Goal: Find specific page/section: Find specific page/section

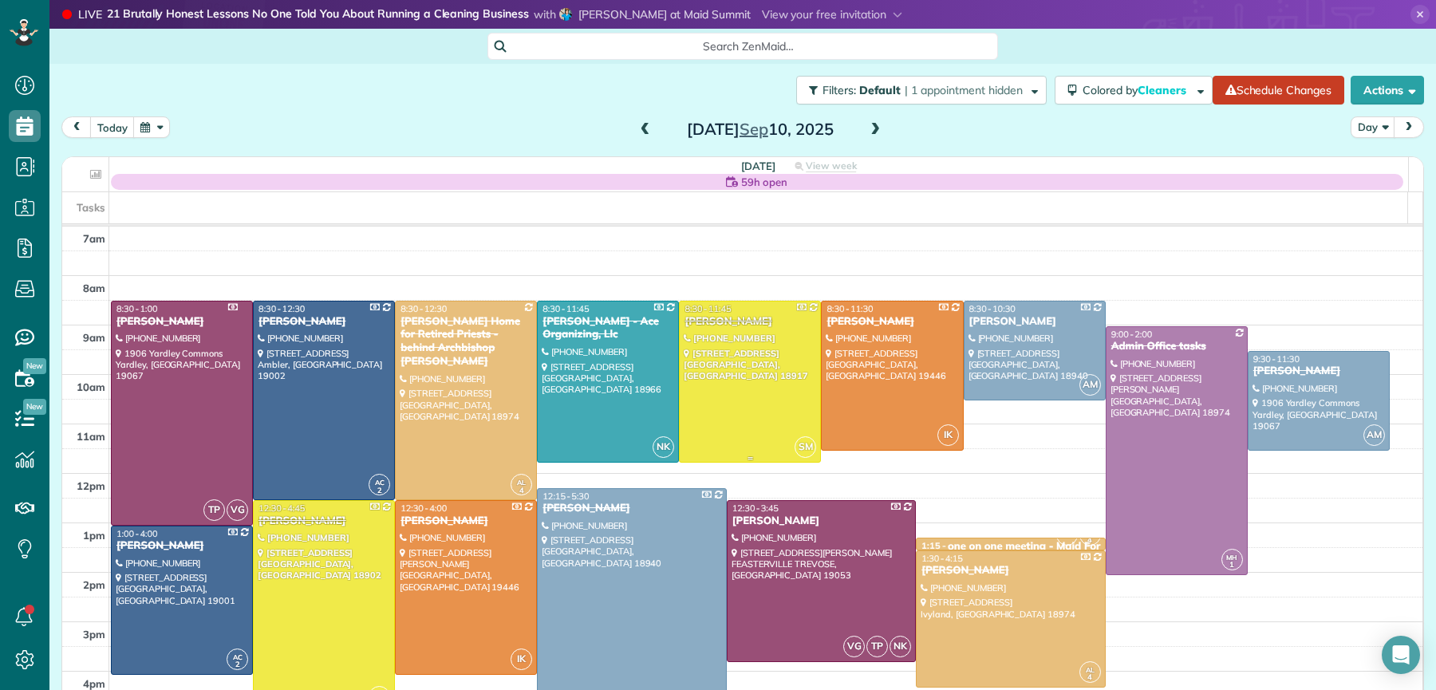
scroll to position [57, 0]
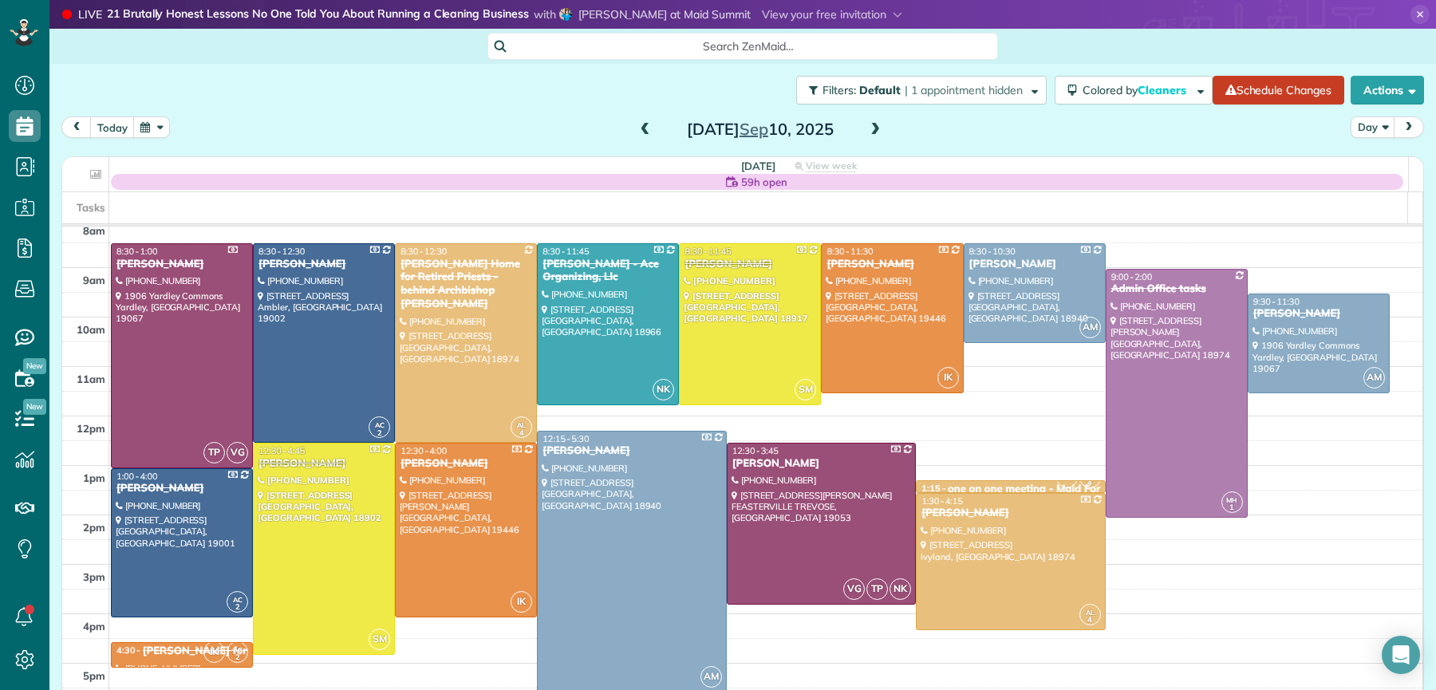
click at [870, 129] on span at bounding box center [875, 130] width 18 height 14
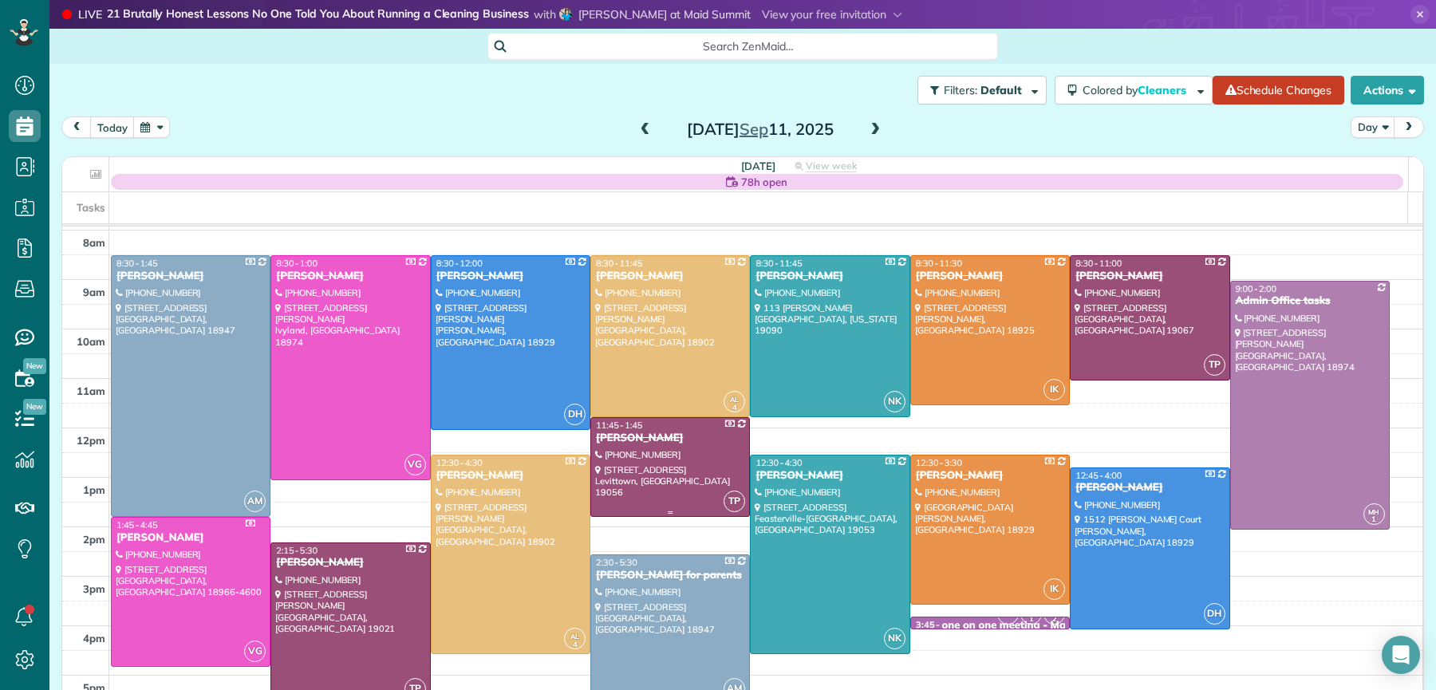
scroll to position [61, 0]
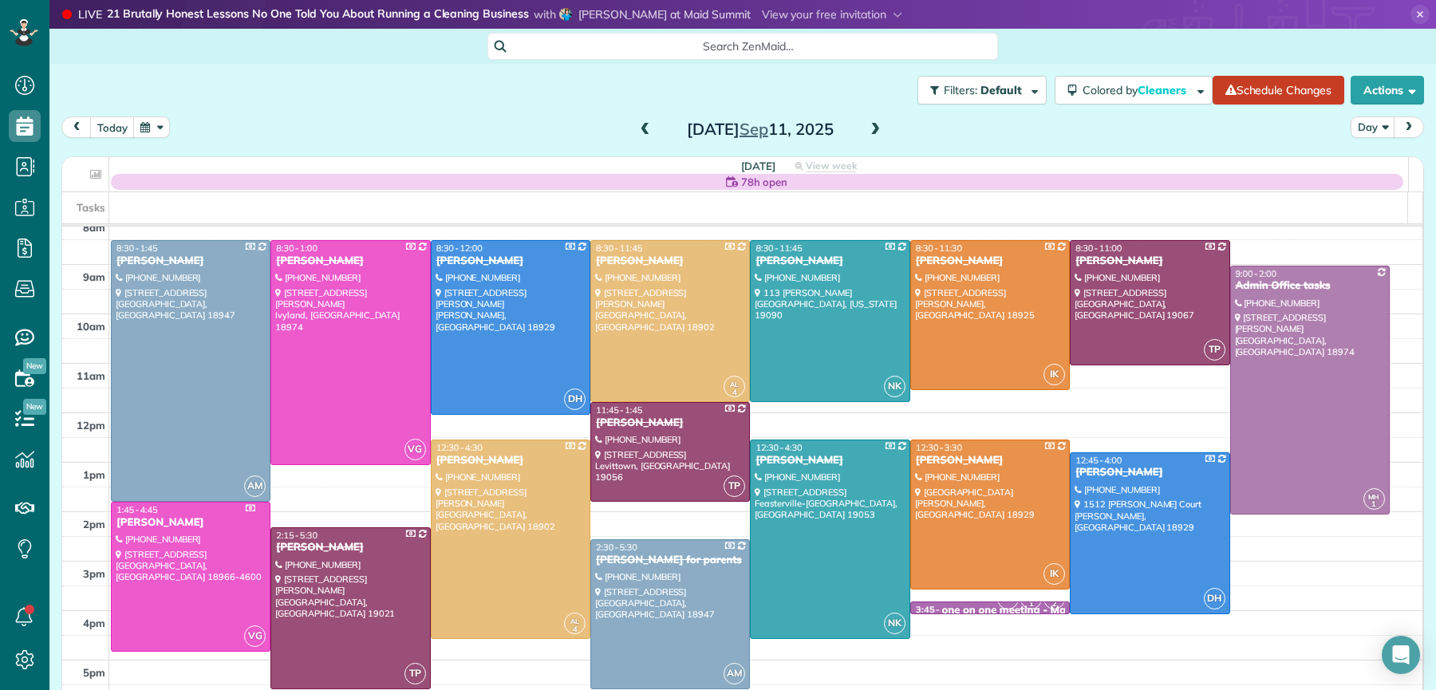
click at [640, 129] on span at bounding box center [646, 130] width 18 height 14
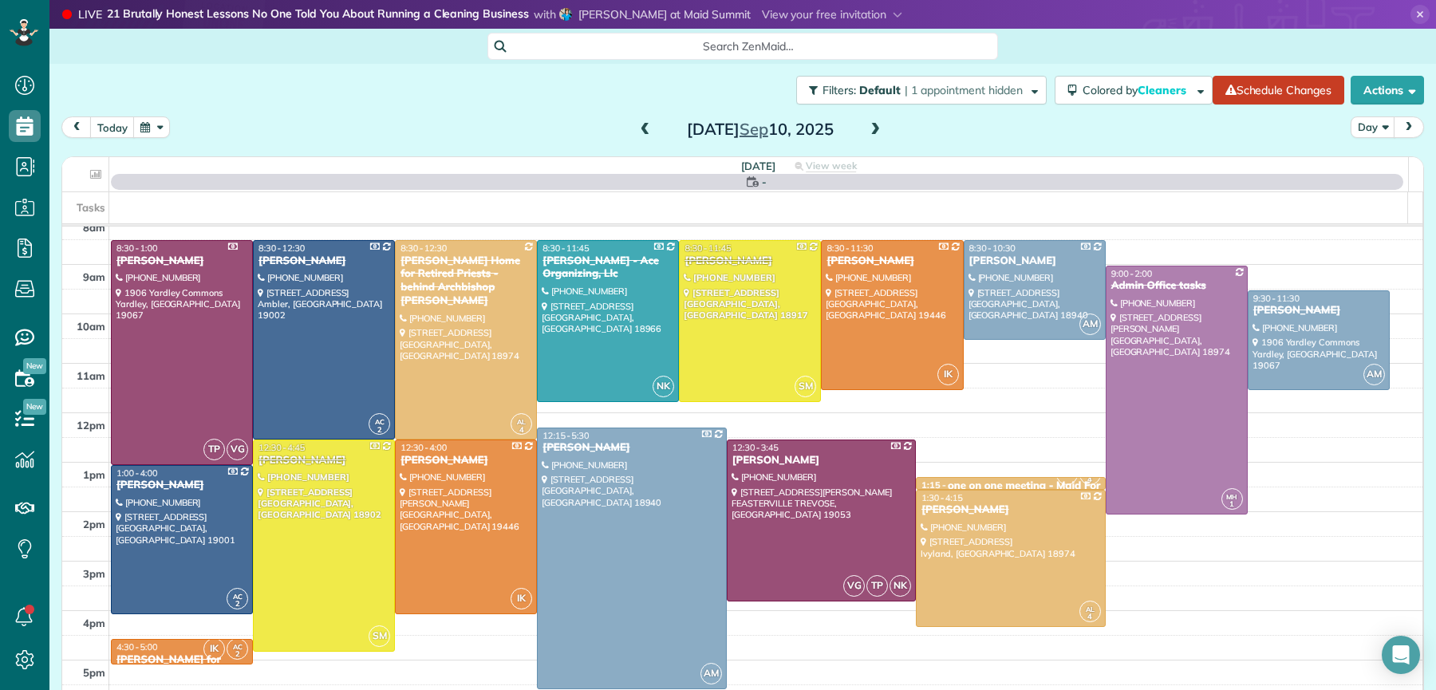
scroll to position [0, 0]
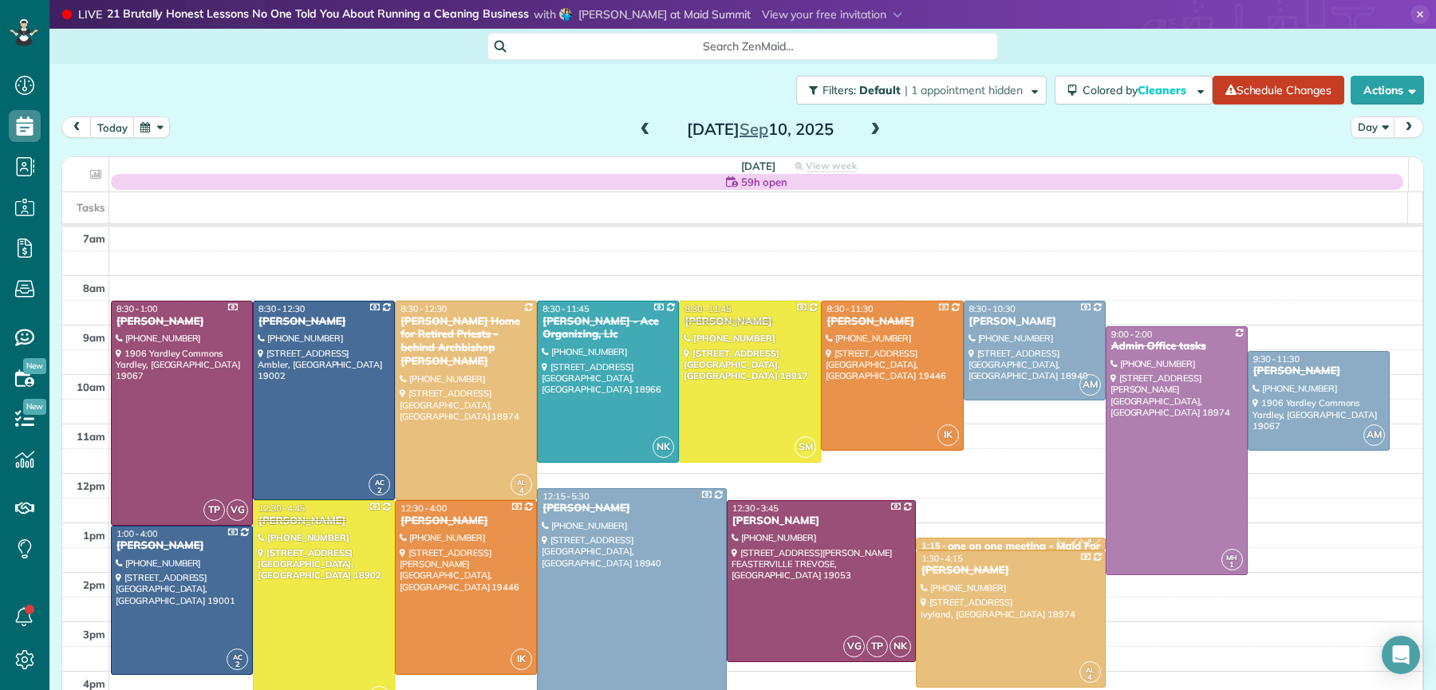
click at [640, 129] on span at bounding box center [646, 130] width 18 height 14
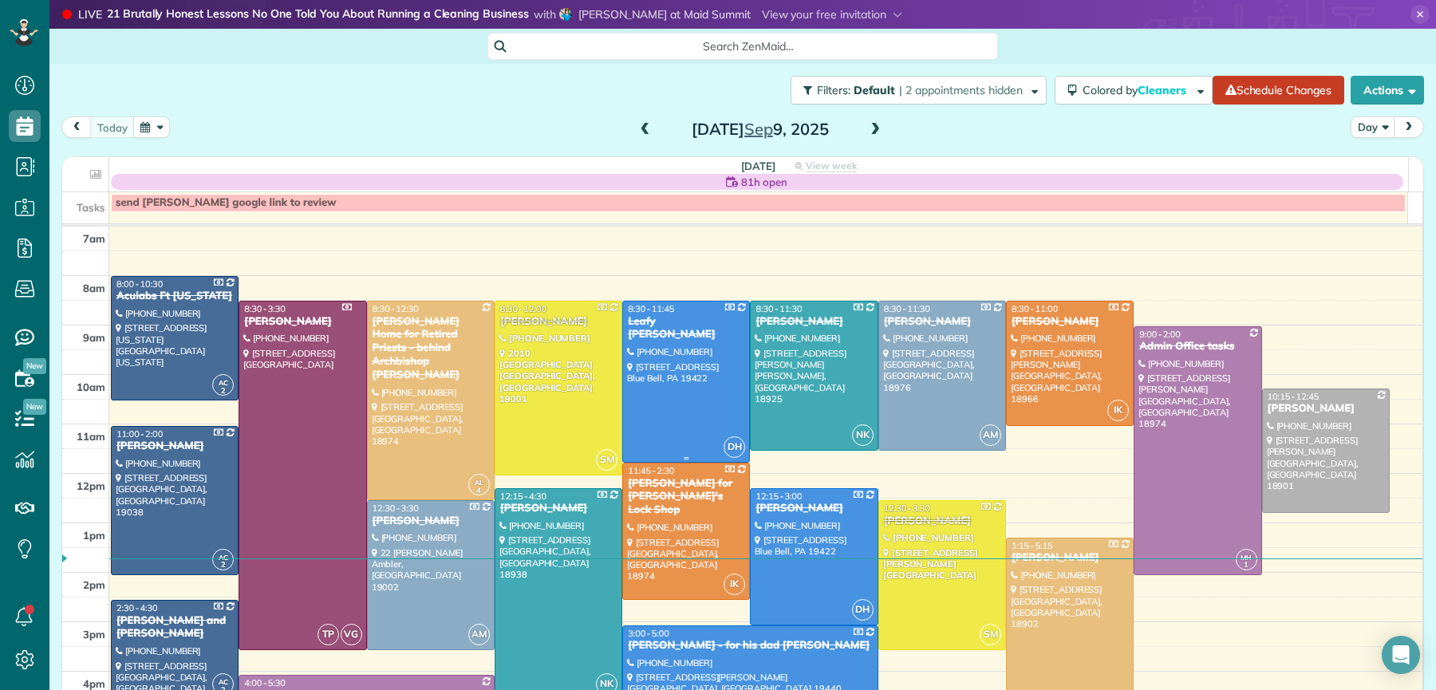
click at [640, 316] on div "Leafy [PERSON_NAME]" at bounding box center [686, 328] width 118 height 27
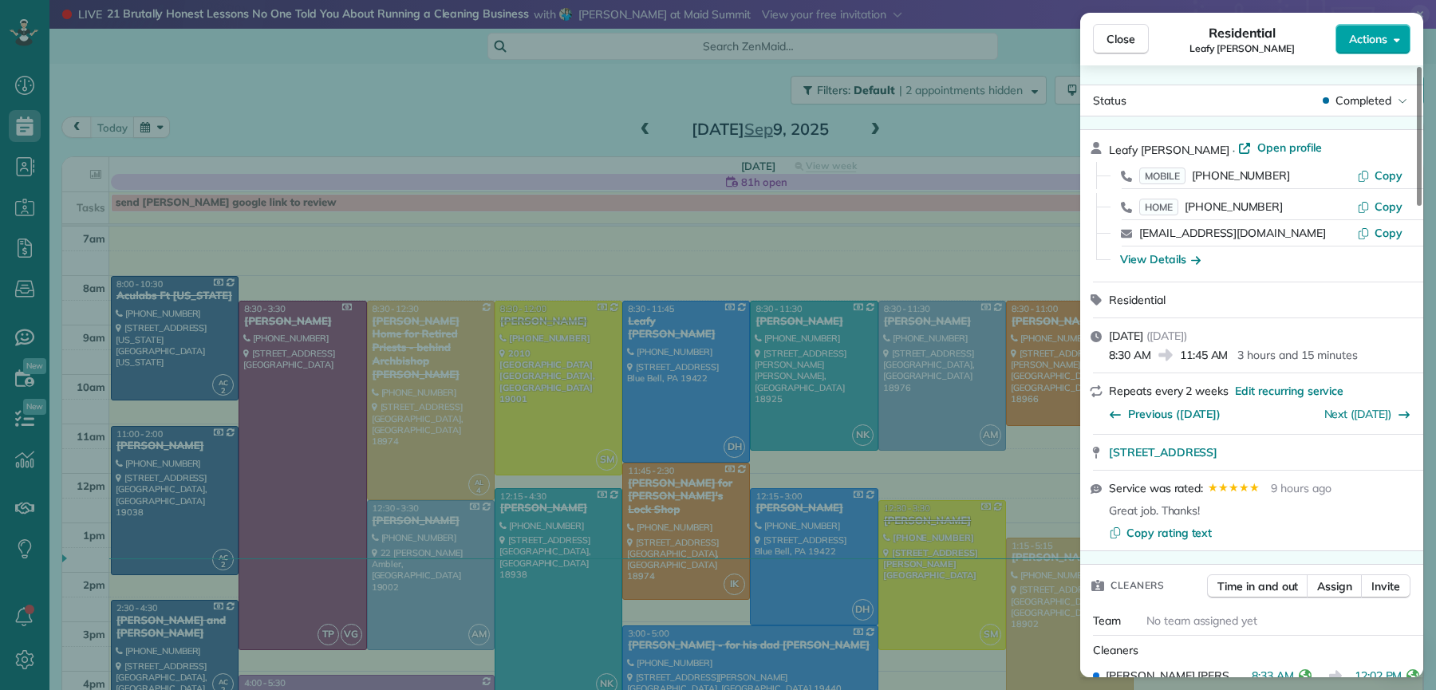
click at [1361, 45] on span "Actions" at bounding box center [1368, 39] width 38 height 16
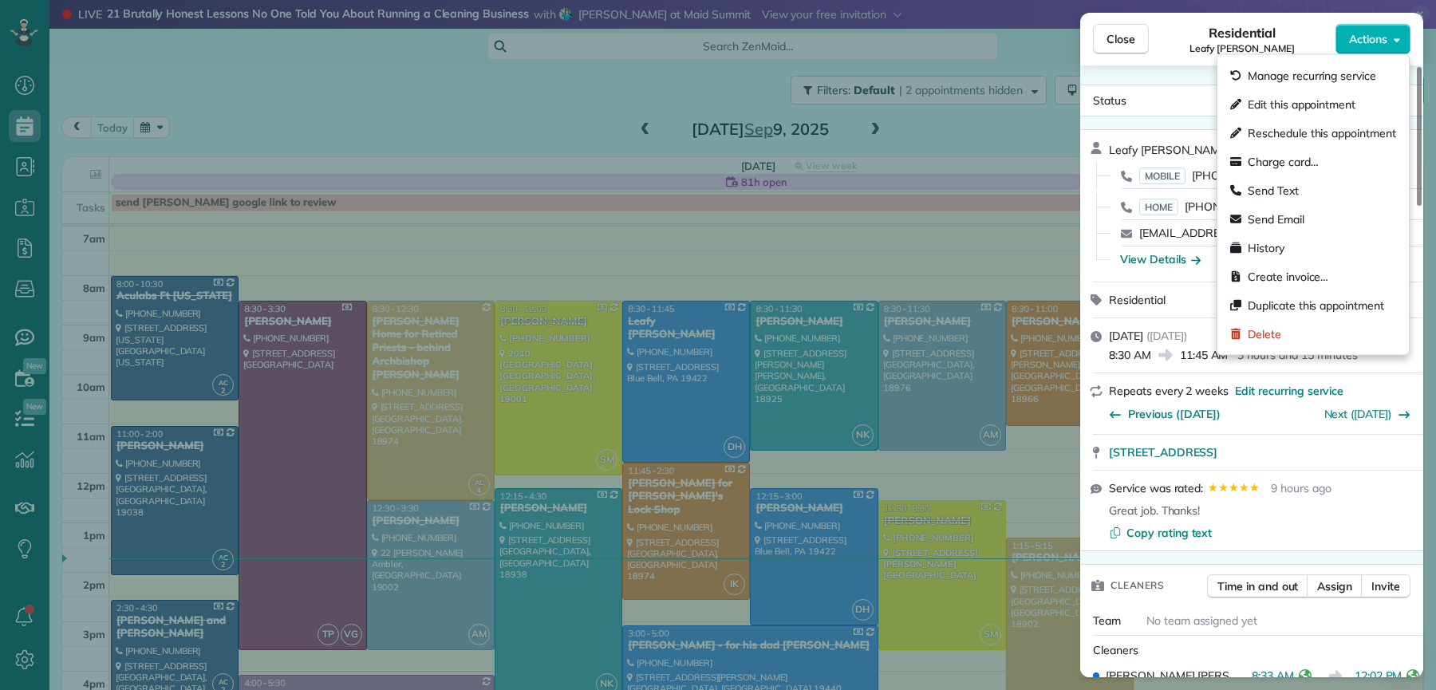
click at [1182, 130] on div "Leafy [PERSON_NAME] · Open profile MOBILE [PHONE_NUMBER] Copy HOME [PHONE_NUMBE…" at bounding box center [1251, 206] width 343 height 152
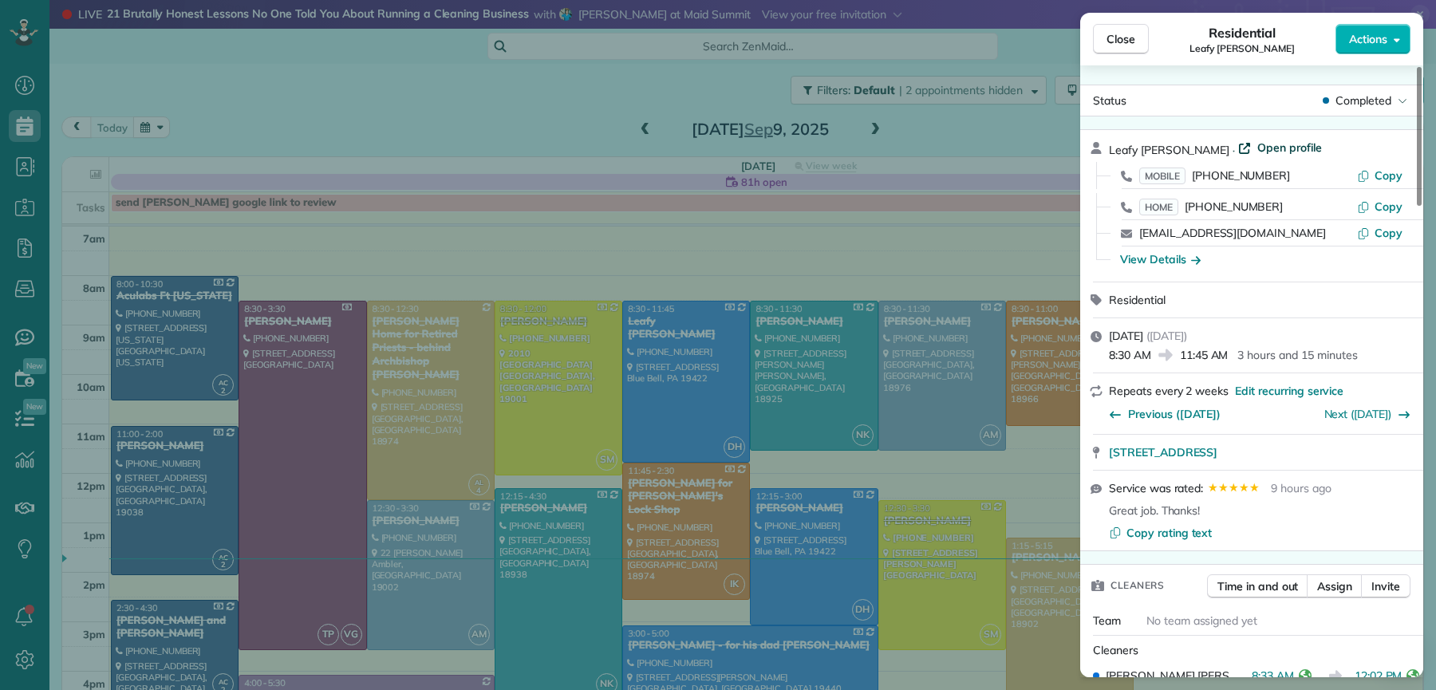
click at [1257, 148] on span "Open profile" at bounding box center [1289, 148] width 65 height 16
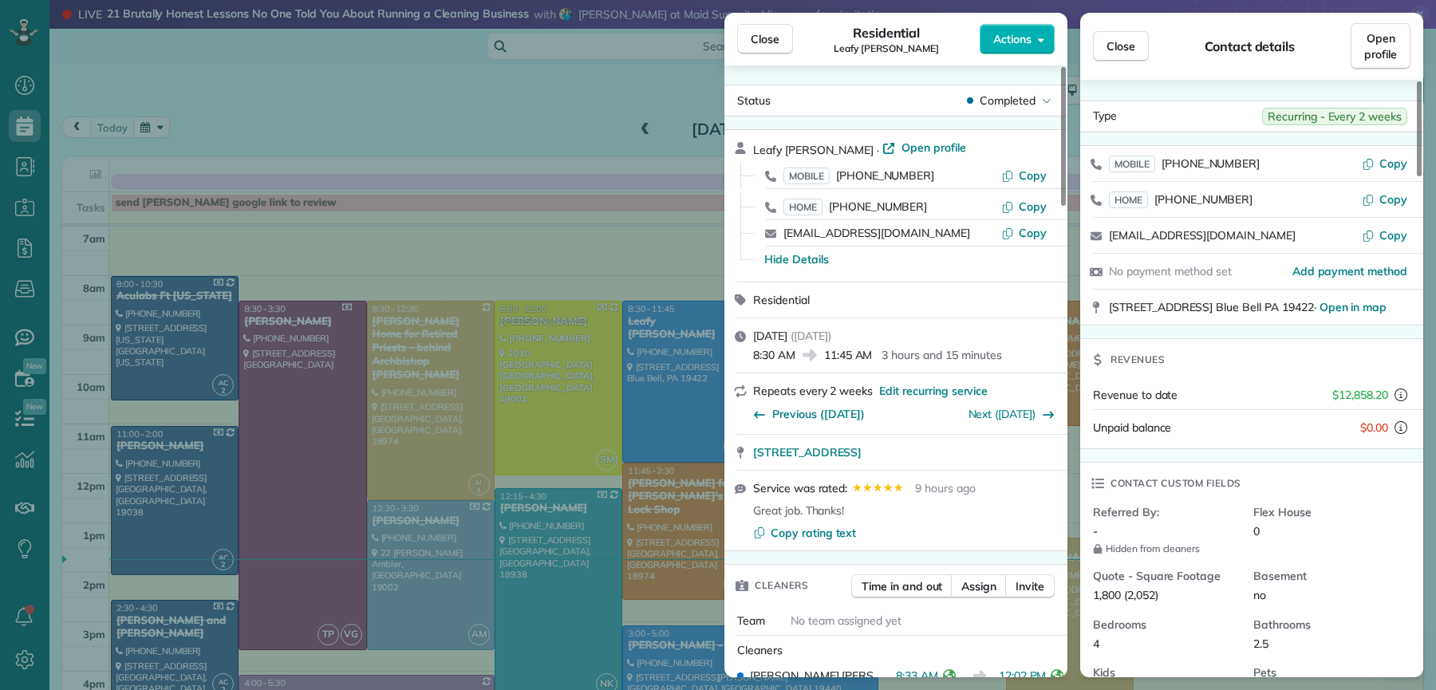
click at [776, 38] on span "Close" at bounding box center [765, 39] width 29 height 16
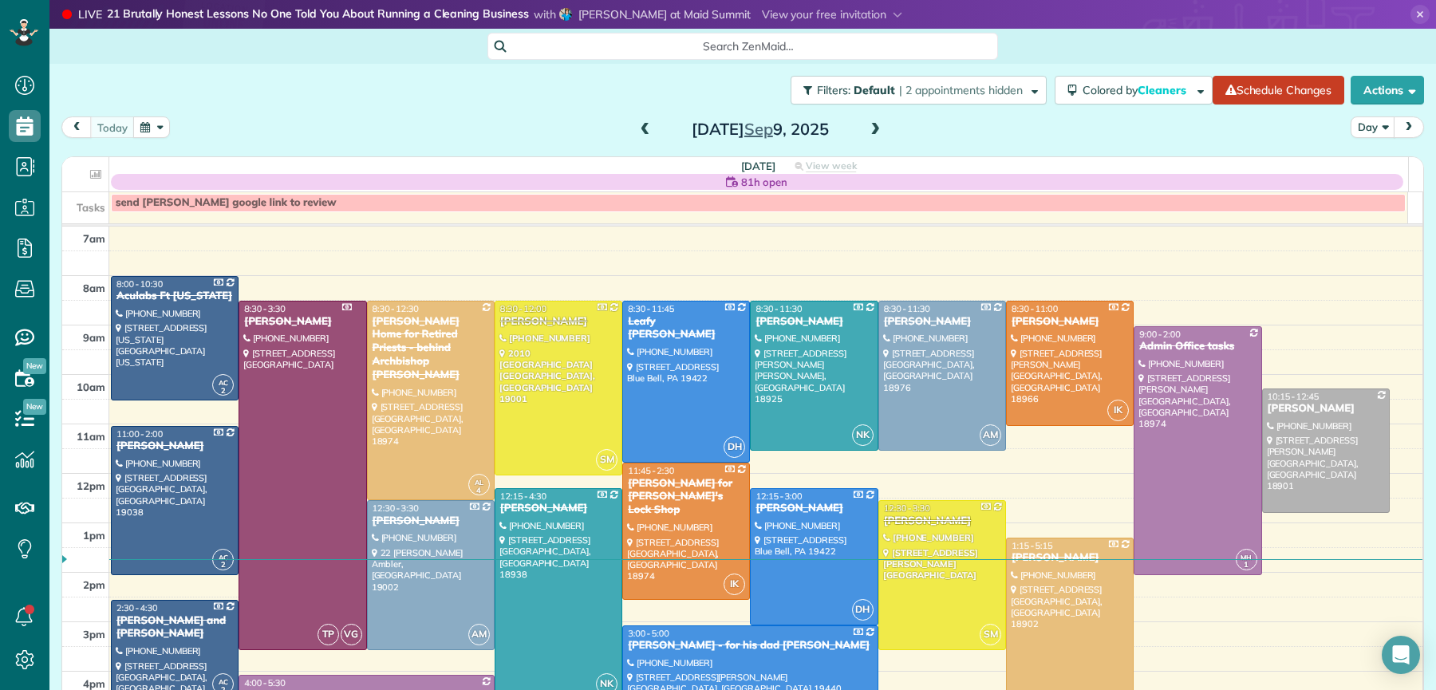
click at [868, 129] on span at bounding box center [875, 130] width 18 height 14
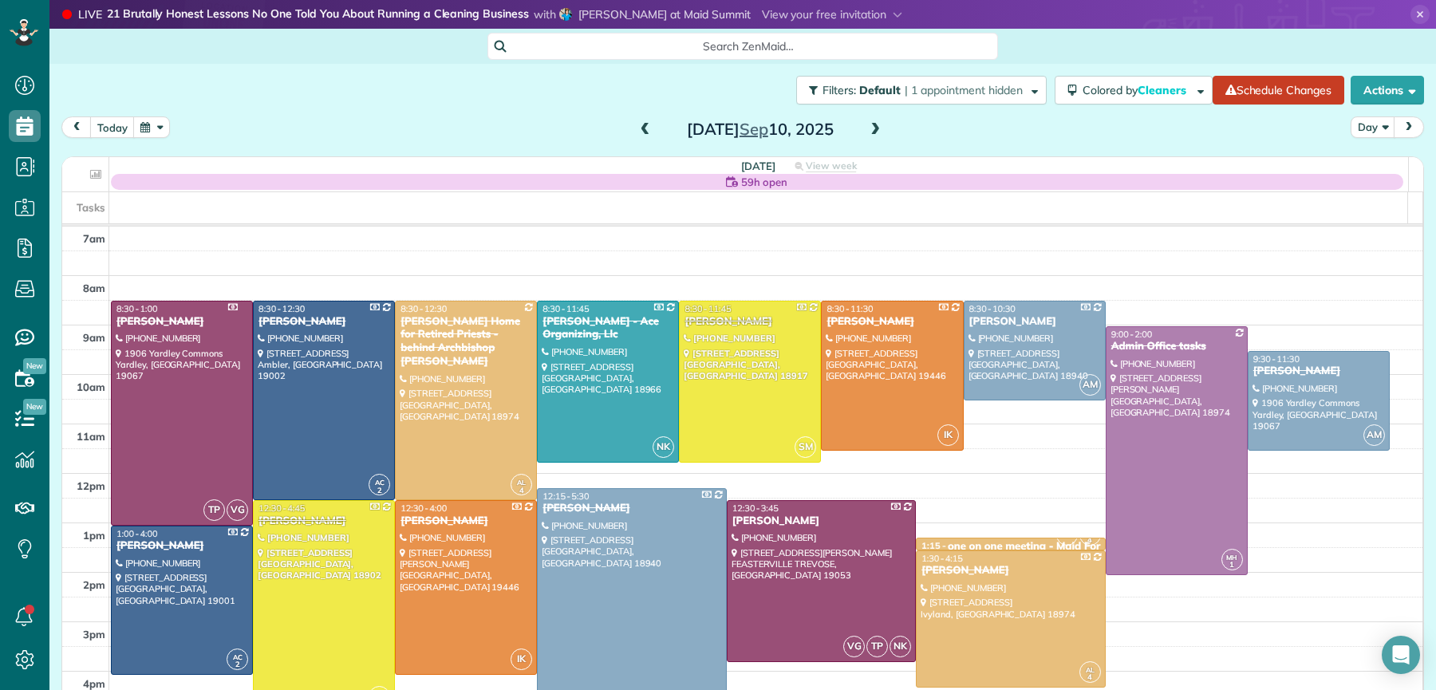
click at [866, 131] on span at bounding box center [875, 130] width 18 height 14
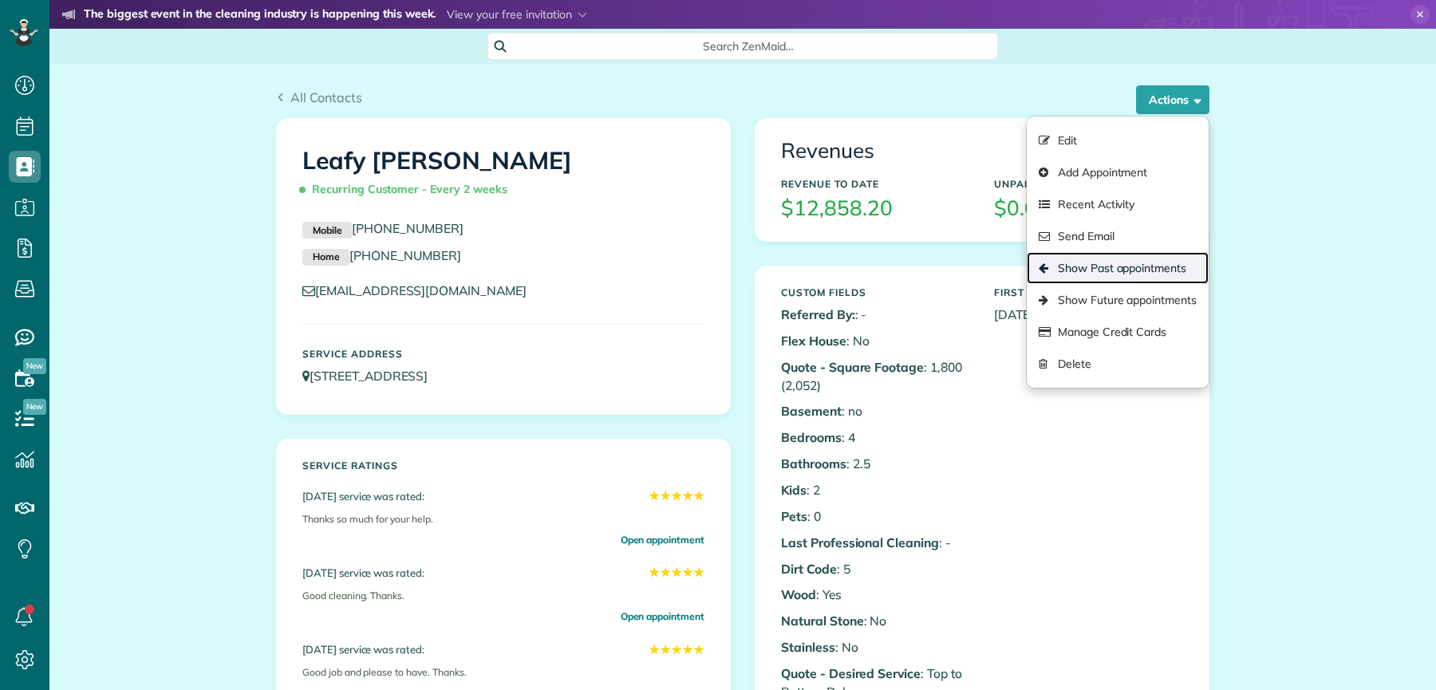
click at [1111, 262] on link "Show Past appointments" at bounding box center [1118, 268] width 182 height 32
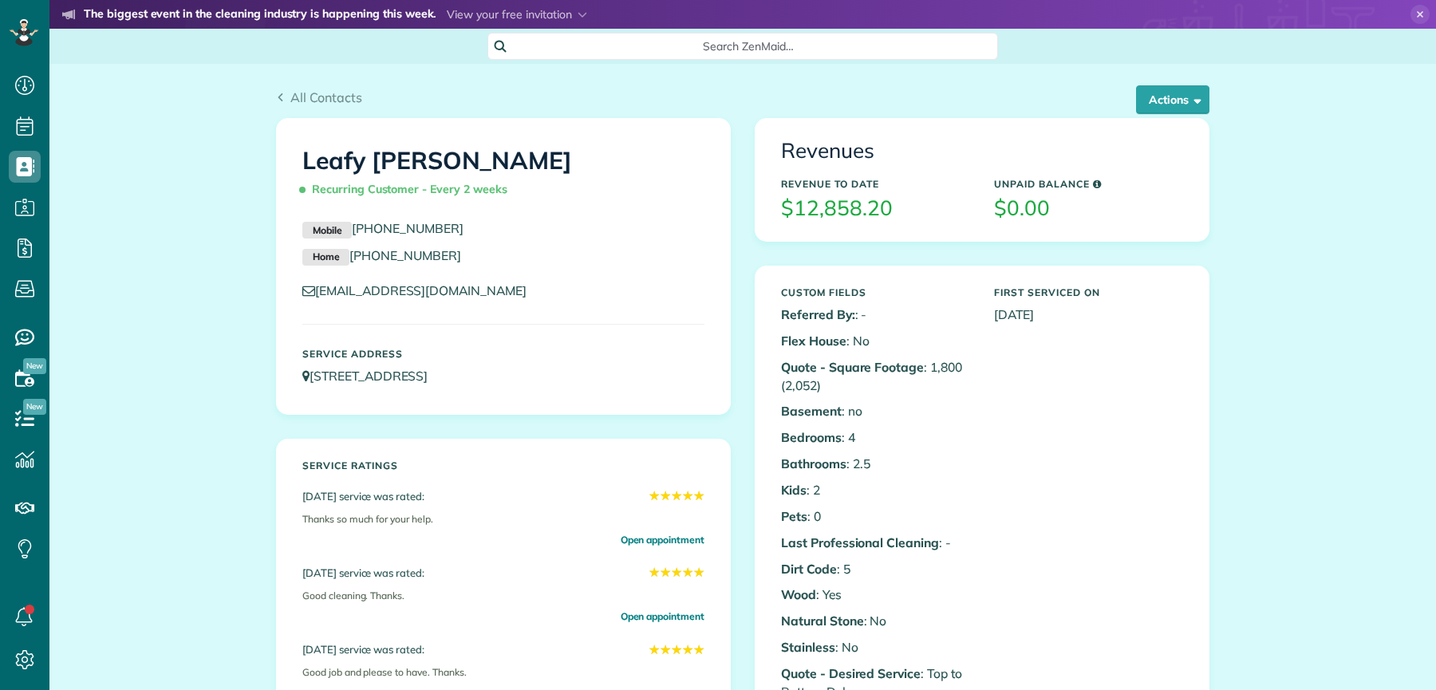
scroll to position [6, 6]
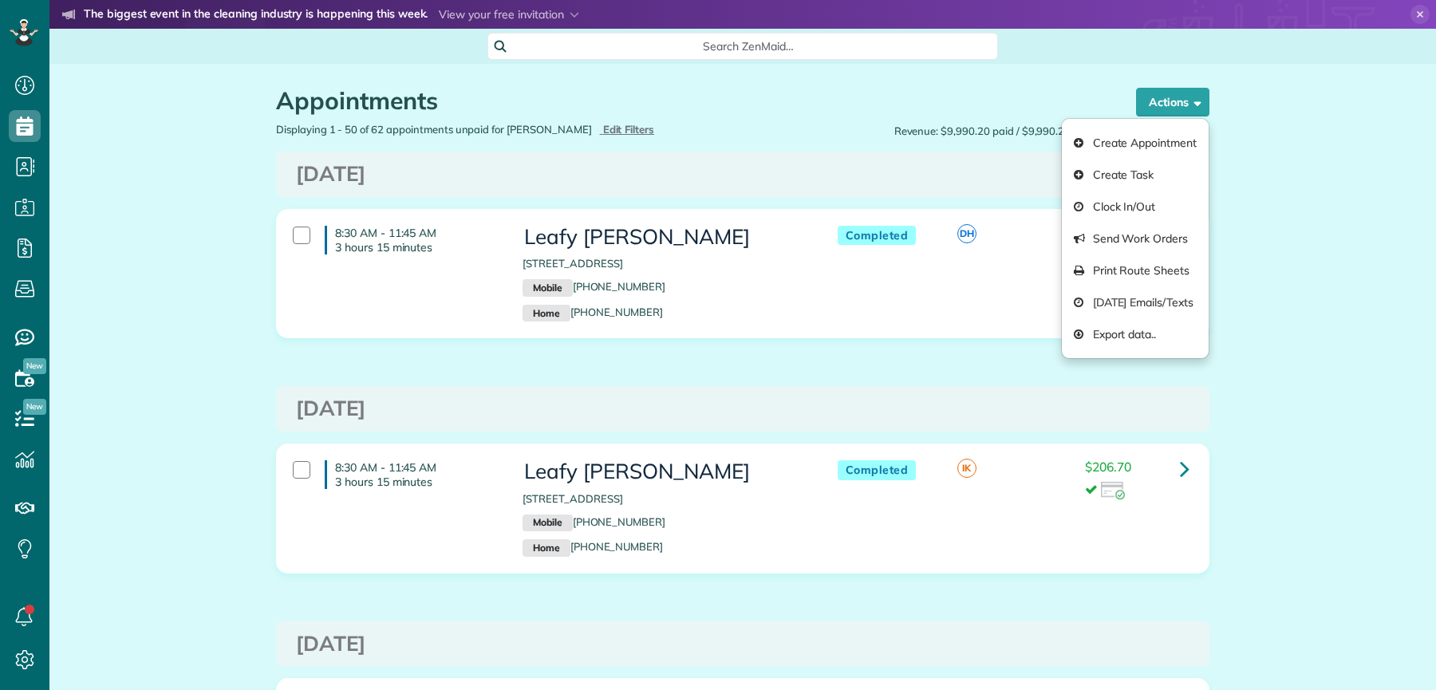
click at [968, 86] on div "Appointments the List View [2 min] Schedule Changes Actions Create Appointment …" at bounding box center [742, 93] width 957 height 58
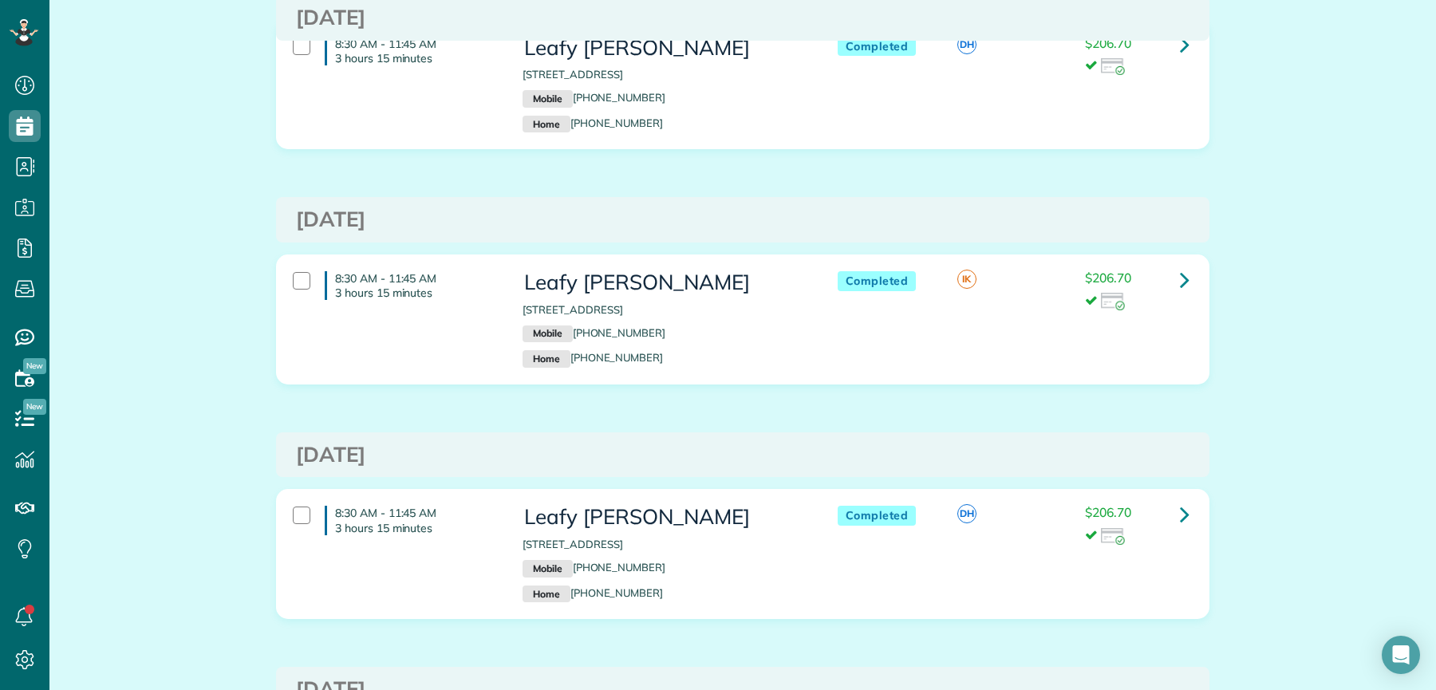
scroll to position [172, 0]
